Goal: Transaction & Acquisition: Purchase product/service

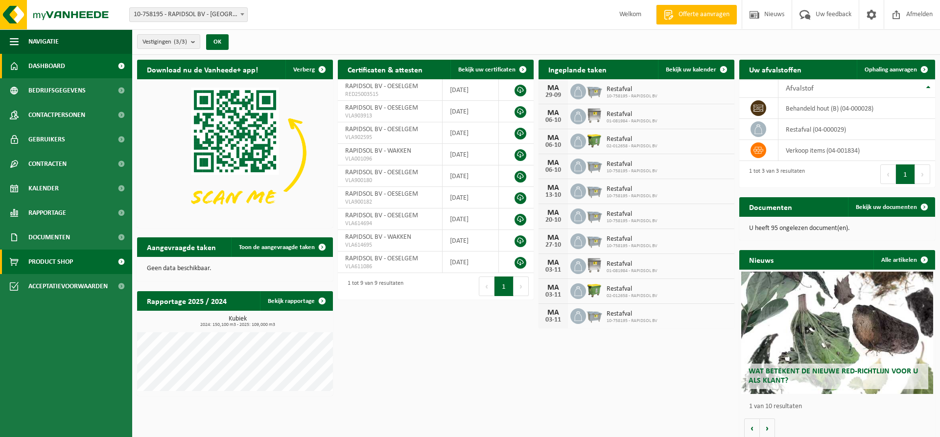
click at [51, 263] on span "Product Shop" at bounding box center [50, 262] width 45 height 24
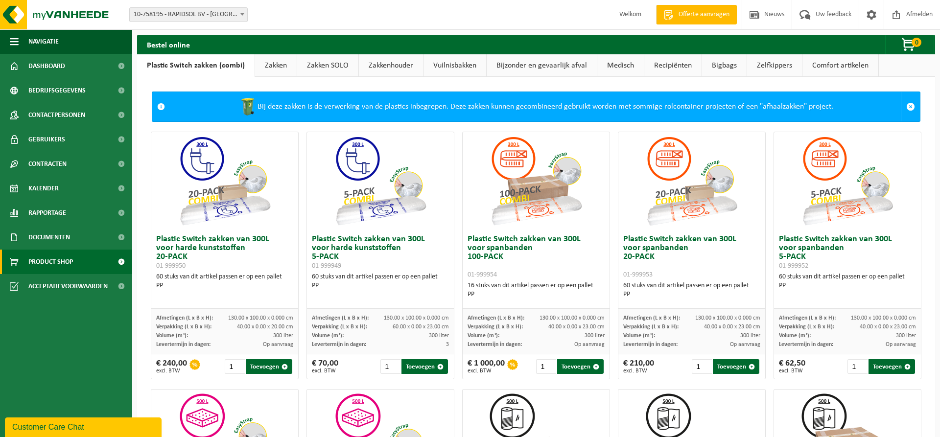
click at [731, 65] on link "Bigbags" at bounding box center [724, 65] width 45 height 23
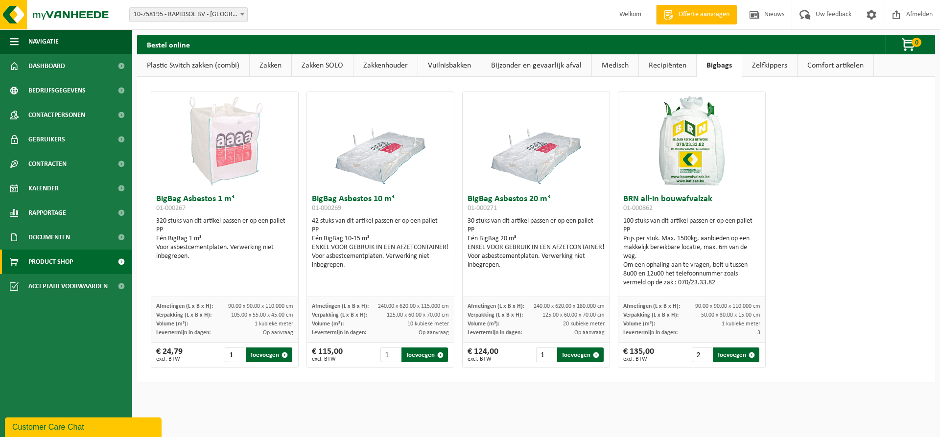
click at [706, 352] on input "2" at bounding box center [702, 355] width 20 height 15
click at [740, 358] on button "Toevoegen" at bounding box center [736, 355] width 47 height 15
type input "1"
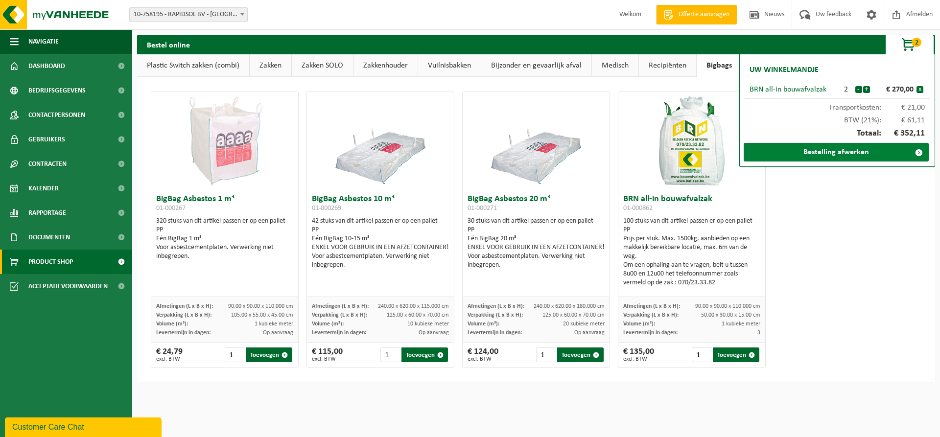
click at [834, 149] on link "Bestelling afwerken" at bounding box center [836, 152] width 185 height 19
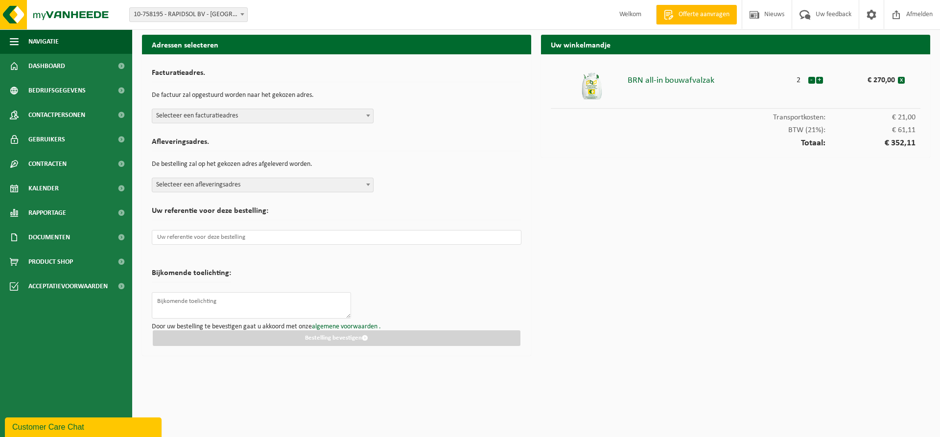
click at [242, 119] on span "Selecteer een facturatieadres" at bounding box center [262, 116] width 221 height 14
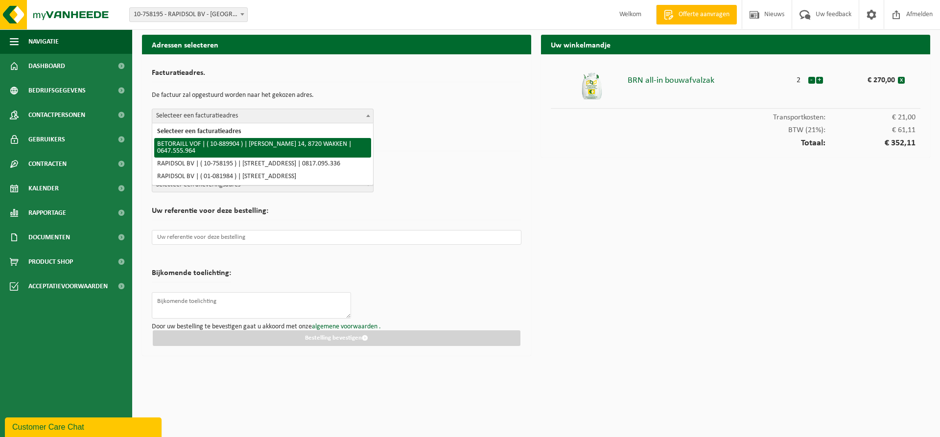
select select "114140"
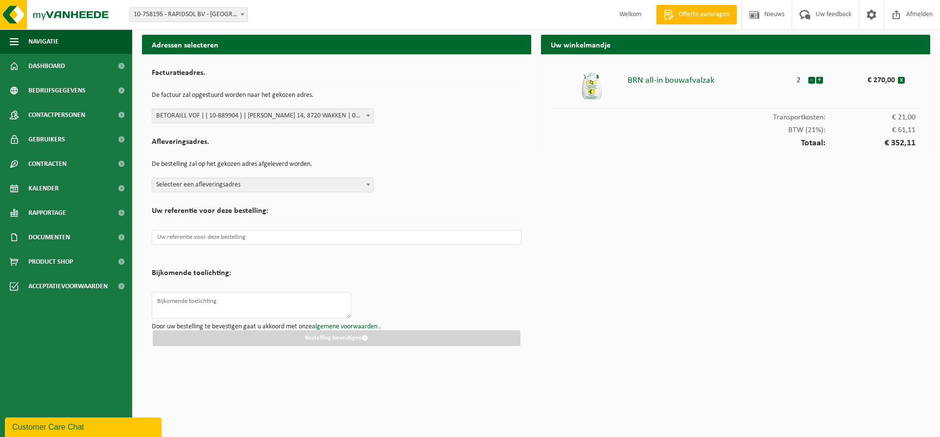
click at [238, 182] on span "Selecteer een afleveringsadres" at bounding box center [262, 185] width 221 height 14
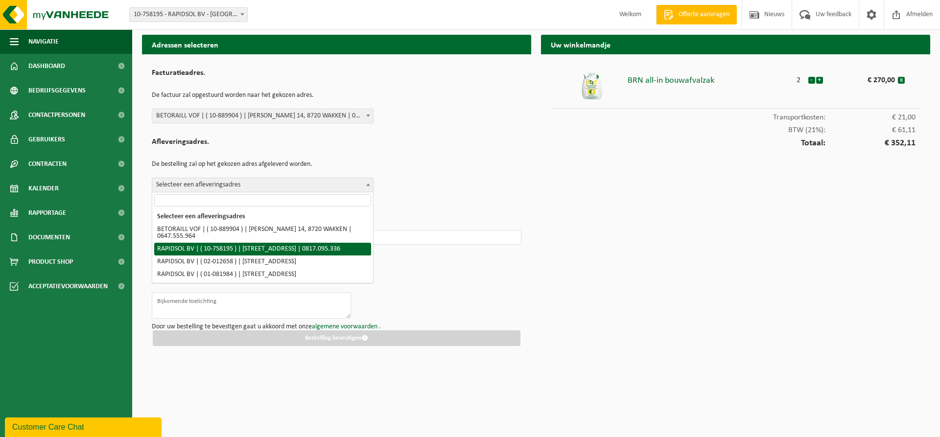
select select "23625"
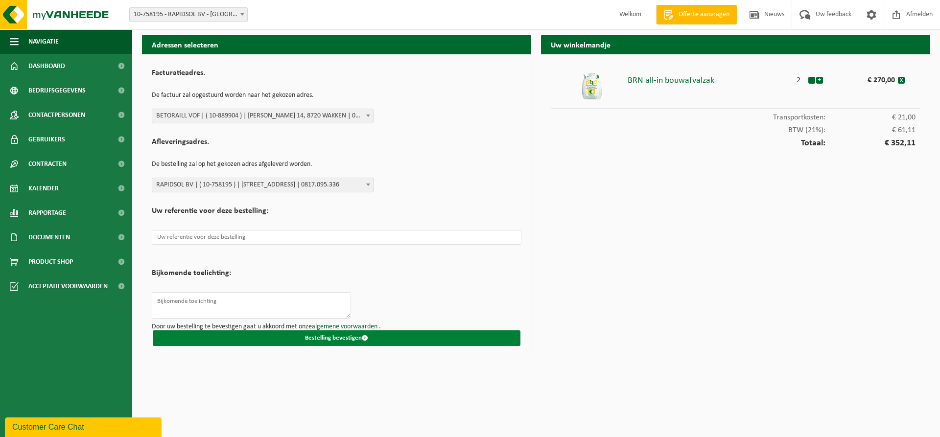
click at [266, 345] on button "Bestelling bevestigen" at bounding box center [337, 339] width 368 height 16
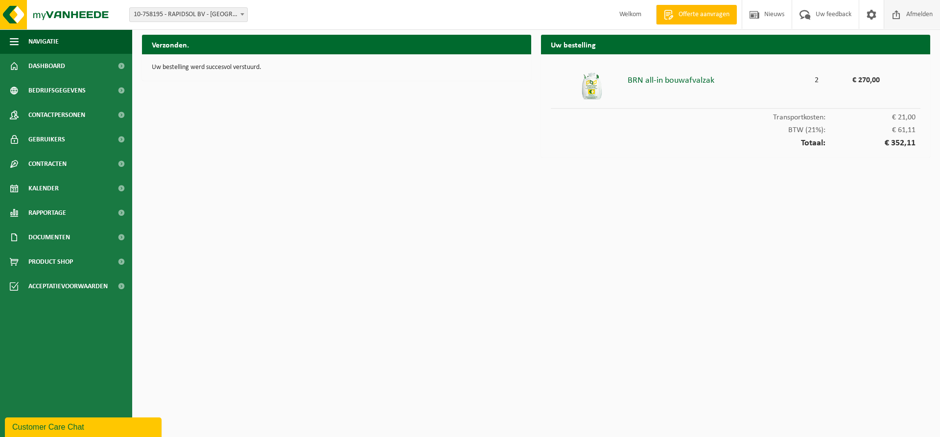
click at [922, 10] on span "Afmelden" at bounding box center [919, 14] width 31 height 29
